Goal: Task Accomplishment & Management: Manage account settings

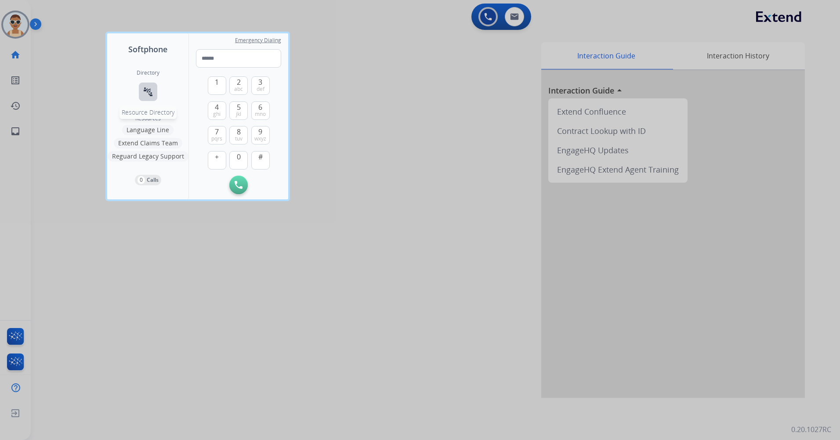
click at [150, 95] on mat-icon "connect_without_contact" at bounding box center [148, 92] width 11 height 11
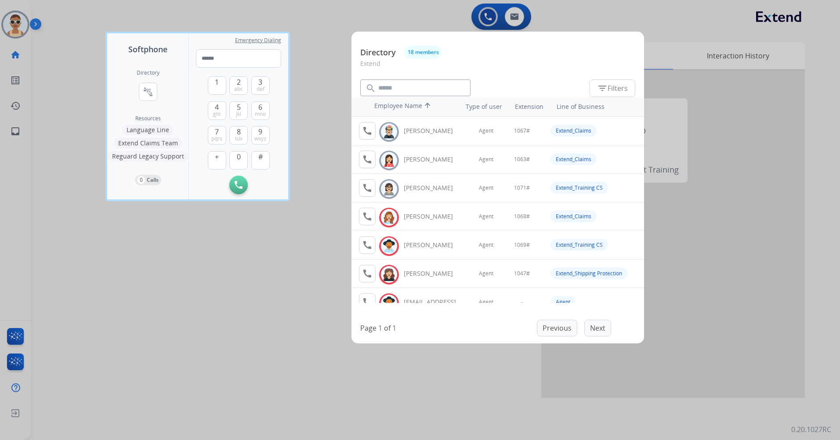
scroll to position [335, 0]
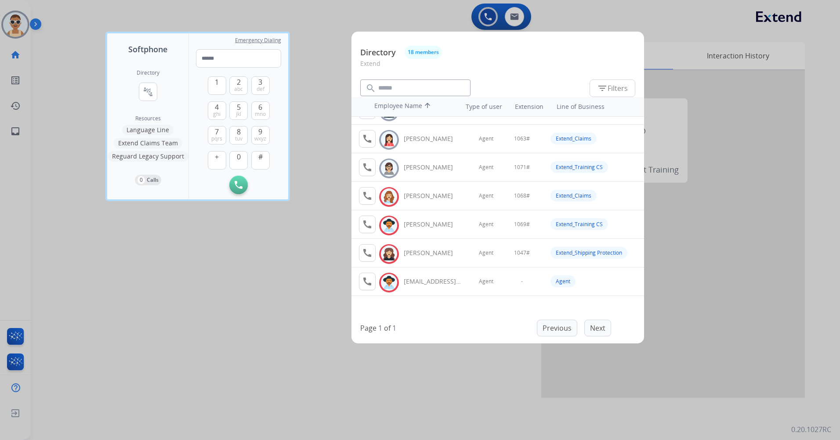
drag, startPoint x: 159, startPoint y: 294, endPoint x: 385, endPoint y: 132, distance: 278.2
click at [159, 293] on div at bounding box center [420, 220] width 840 height 440
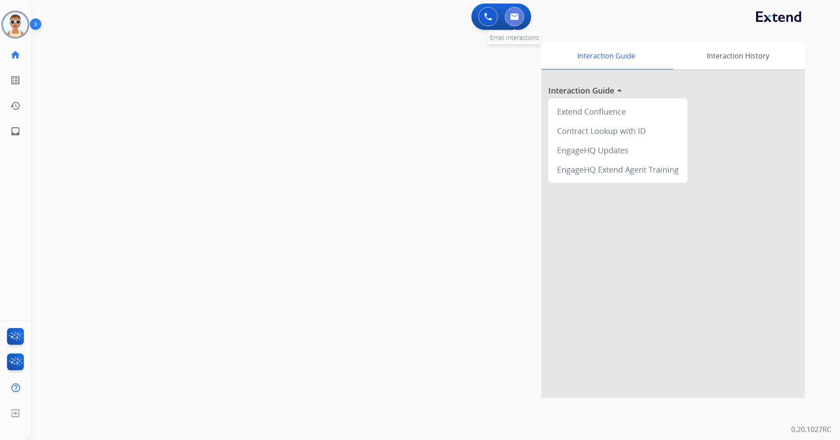
click at [514, 20] on button at bounding box center [514, 16] width 19 height 19
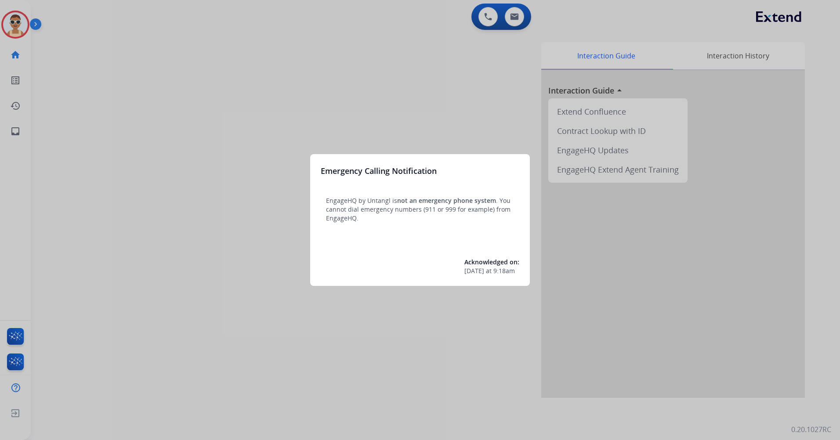
click at [277, 331] on div at bounding box center [420, 220] width 840 height 440
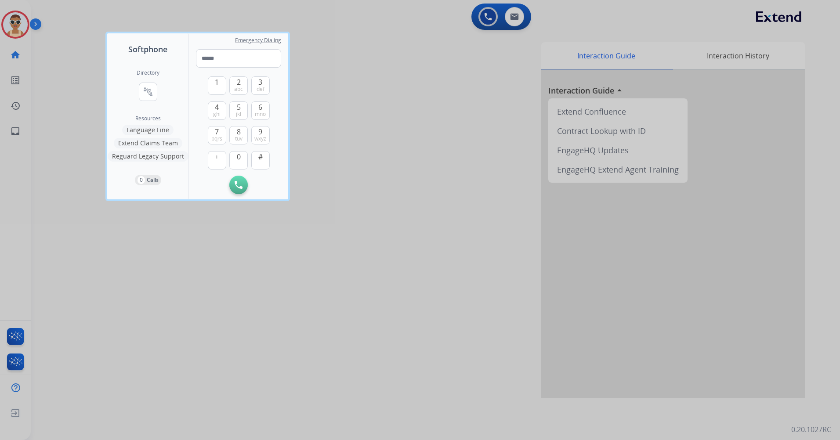
click at [296, 327] on div at bounding box center [420, 220] width 840 height 440
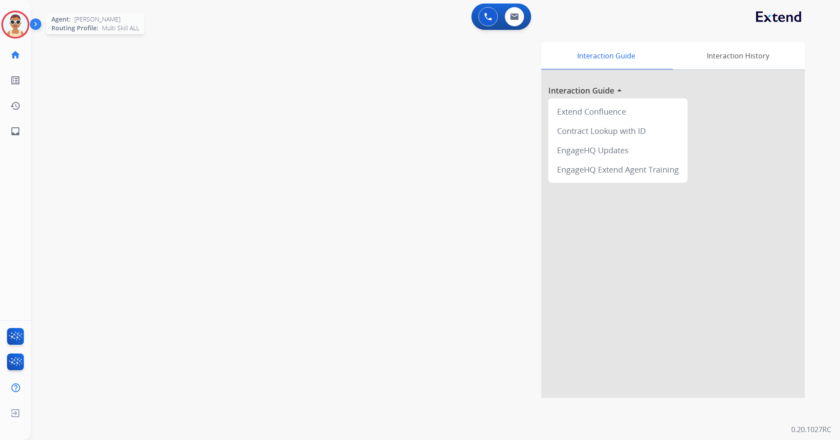
click at [10, 18] on img at bounding box center [15, 24] width 25 height 25
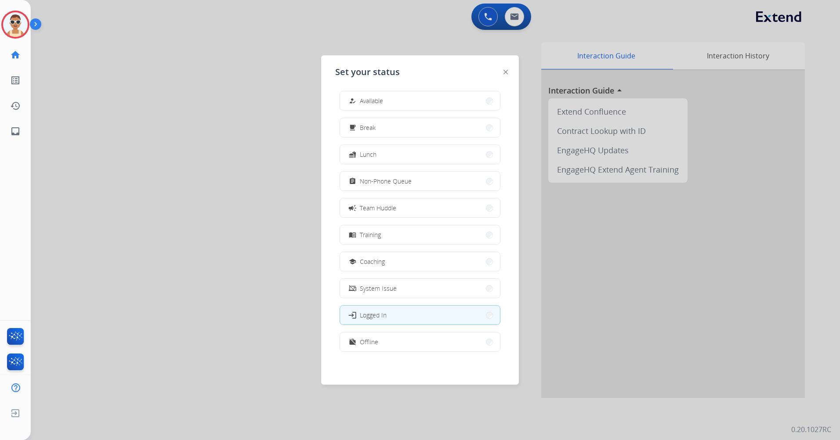
scroll to position [3, 0]
click at [440, 343] on button "work_off Offline" at bounding box center [420, 341] width 160 height 19
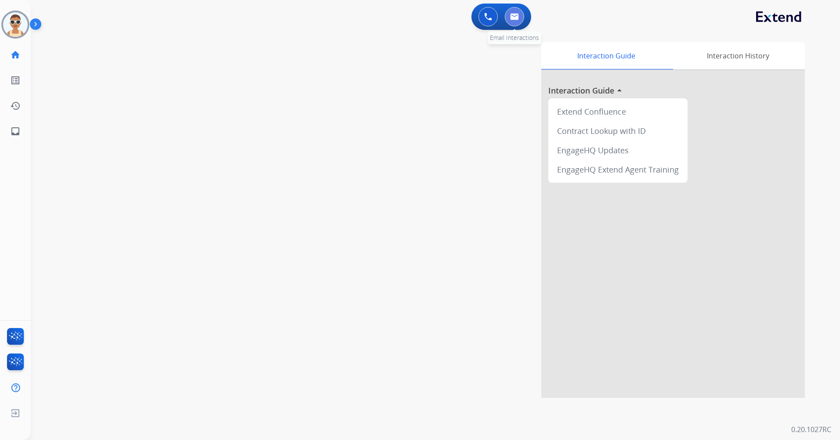
click at [510, 22] on button at bounding box center [514, 16] width 19 height 19
select select "**********"
